Goal: Task Accomplishment & Management: Manage account settings

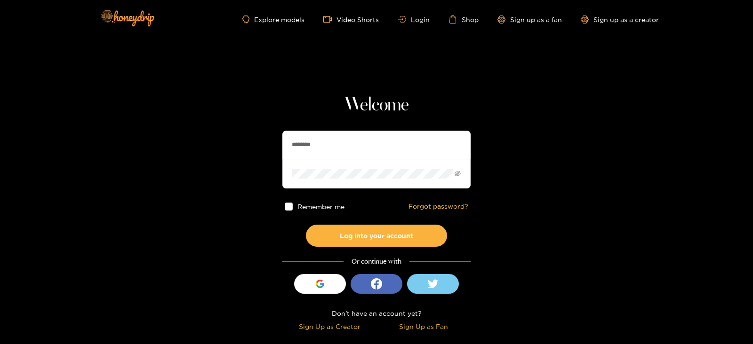
drag, startPoint x: 316, startPoint y: 133, endPoint x: 258, endPoint y: 144, distance: 59.3
click at [258, 144] on section "Welcome ******** Remember me Forgot password? Log into your account Or continue…" at bounding box center [376, 167] width 753 height 335
type input "**********"
click at [306, 225] on button "Log into your account" at bounding box center [376, 236] width 141 height 22
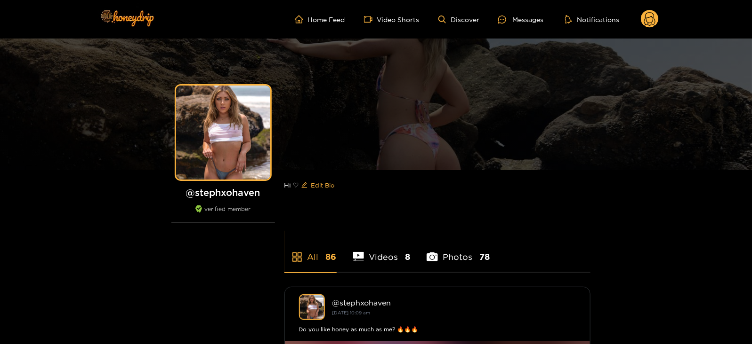
click at [631, 17] on ul "Home Feed Video Shorts Discover Messages Notifications" at bounding box center [477, 19] width 364 height 19
click at [640, 20] on ul "Home Feed Video Shorts Discover Messages Notifications" at bounding box center [477, 19] width 364 height 19
click at [643, 22] on circle at bounding box center [649, 19] width 18 height 18
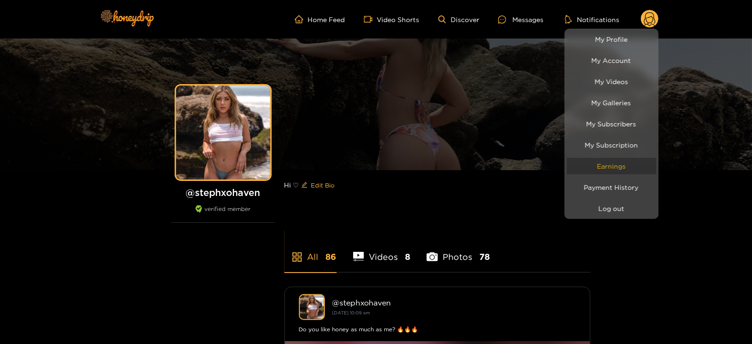
click at [594, 164] on link "Earnings" at bounding box center [611, 166] width 89 height 16
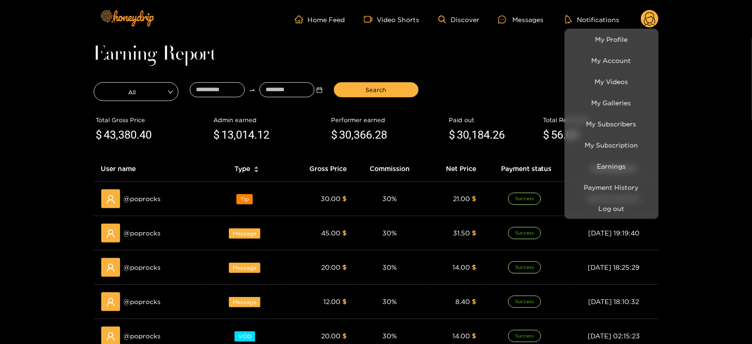
click at [208, 90] on div at bounding box center [376, 172] width 752 height 344
click at [208, 90] on input at bounding box center [217, 89] width 55 height 15
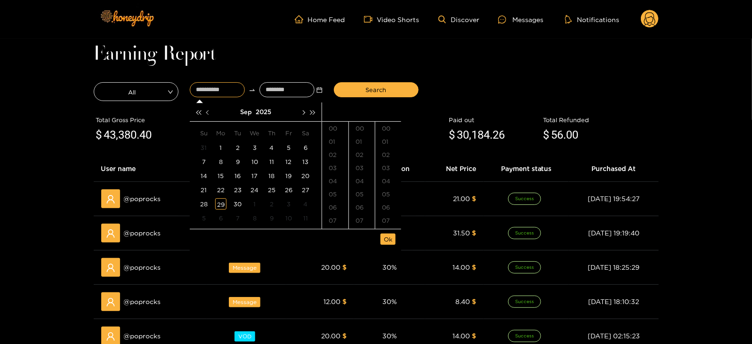
click at [209, 111] on button "button" at bounding box center [208, 112] width 10 height 19
click at [275, 160] on div "7" at bounding box center [271, 161] width 11 height 11
type input "**********"
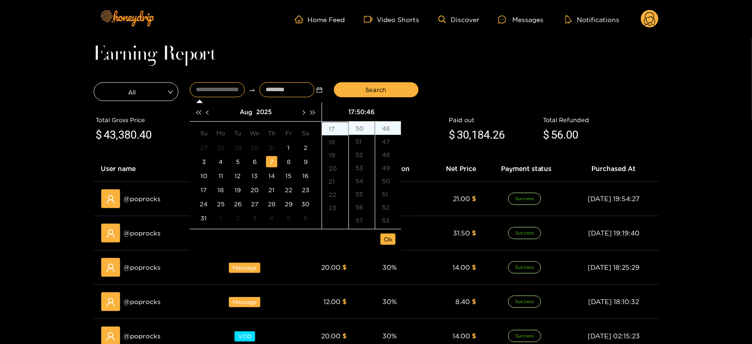
click at [286, 91] on input at bounding box center [286, 89] width 55 height 15
click at [301, 107] on button "button" at bounding box center [303, 112] width 10 height 19
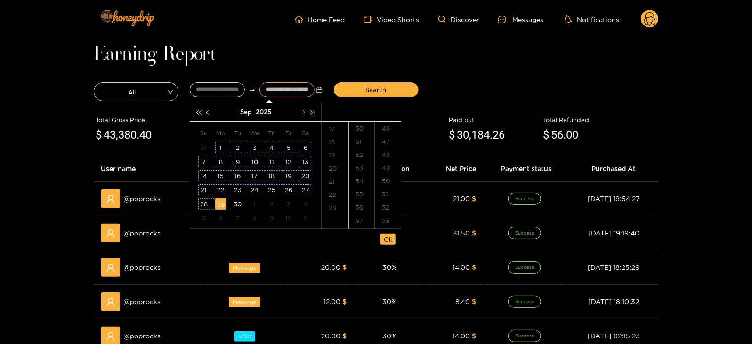
click at [220, 203] on div "29" at bounding box center [220, 204] width 11 height 11
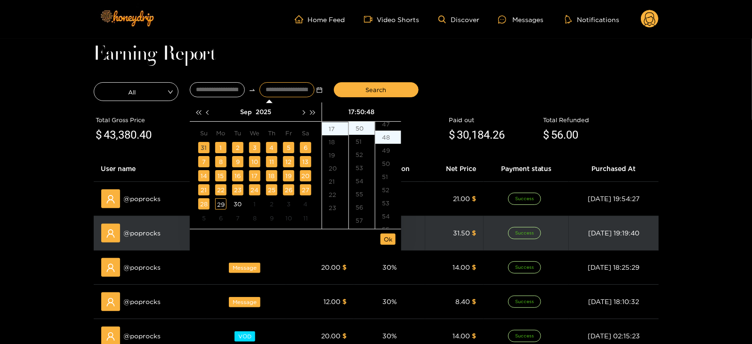
scroll to position [632, 0]
type input "**********"
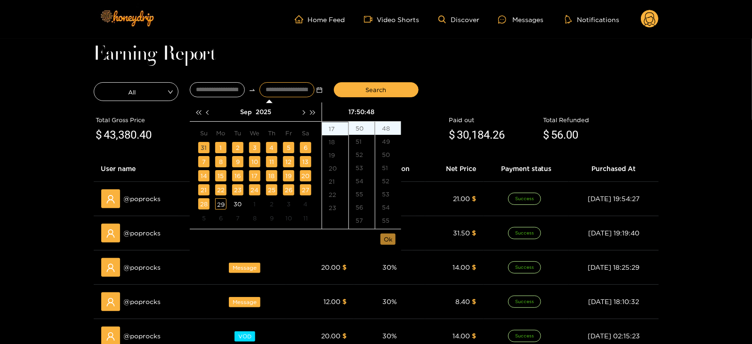
click at [390, 237] on span "Ok" at bounding box center [388, 239] width 8 height 9
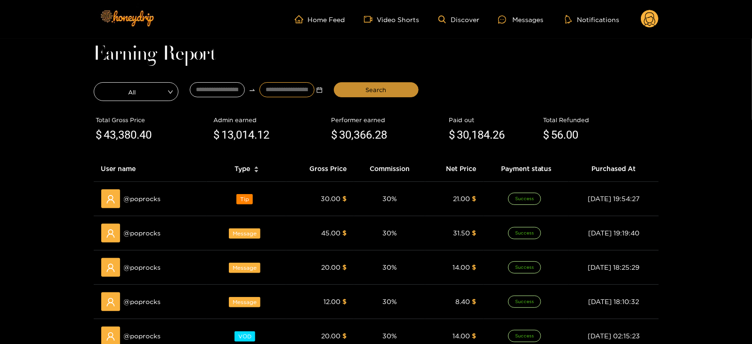
click at [364, 89] on button "Search" at bounding box center [376, 89] width 85 height 15
click at [536, 10] on ul "Home Feed Video Shorts Discover Messages Notifications" at bounding box center [477, 19] width 364 height 19
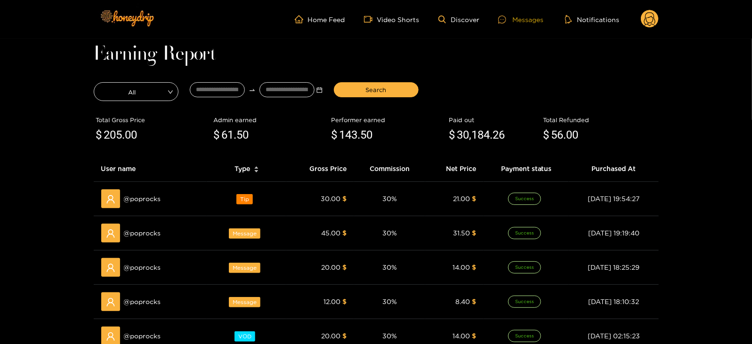
click at [534, 16] on div "Messages" at bounding box center [520, 19] width 45 height 11
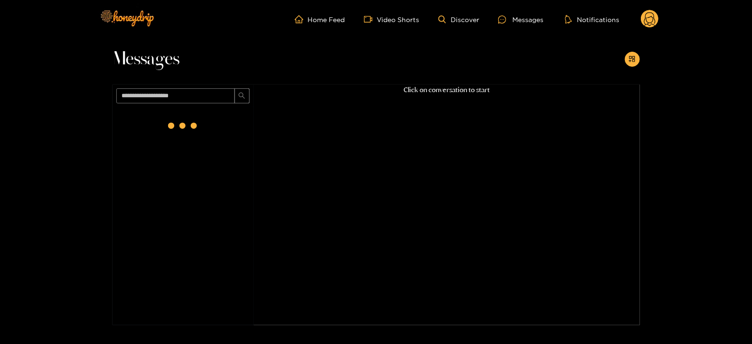
click at [656, 21] on circle at bounding box center [649, 19] width 18 height 18
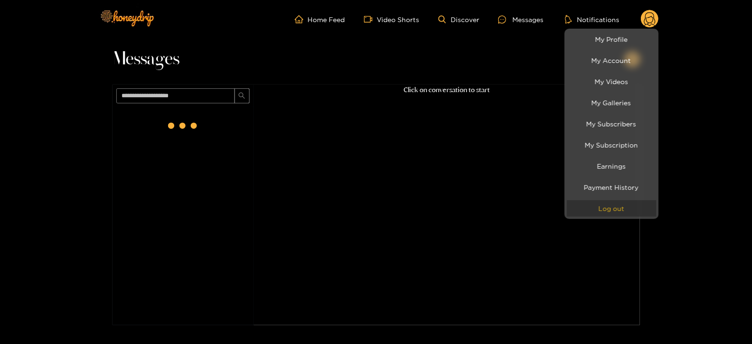
click at [605, 210] on button "Log out" at bounding box center [611, 208] width 89 height 16
